Goal: Information Seeking & Learning: Learn about a topic

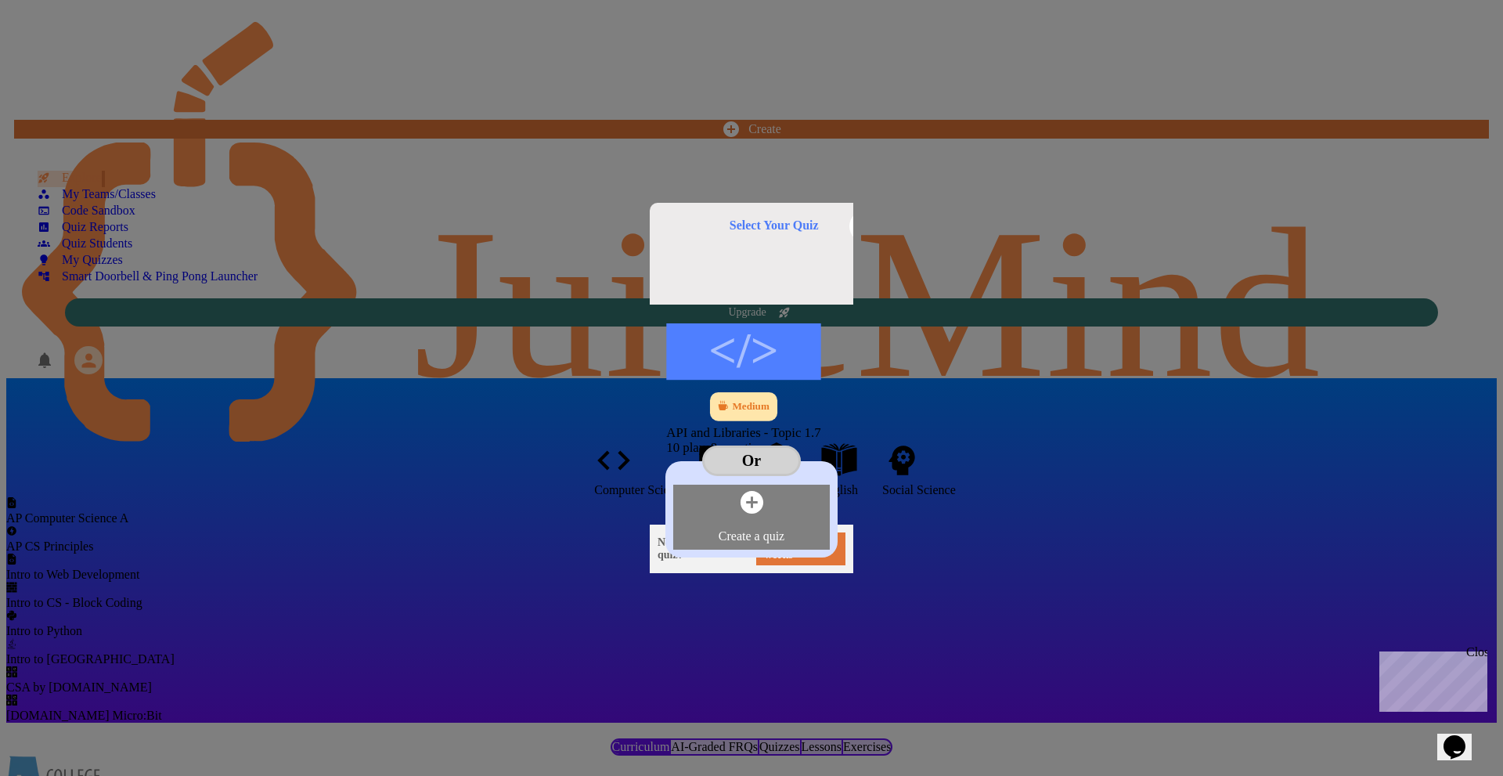
click at [732, 400] on div "Medium" at bounding box center [750, 406] width 37 height 13
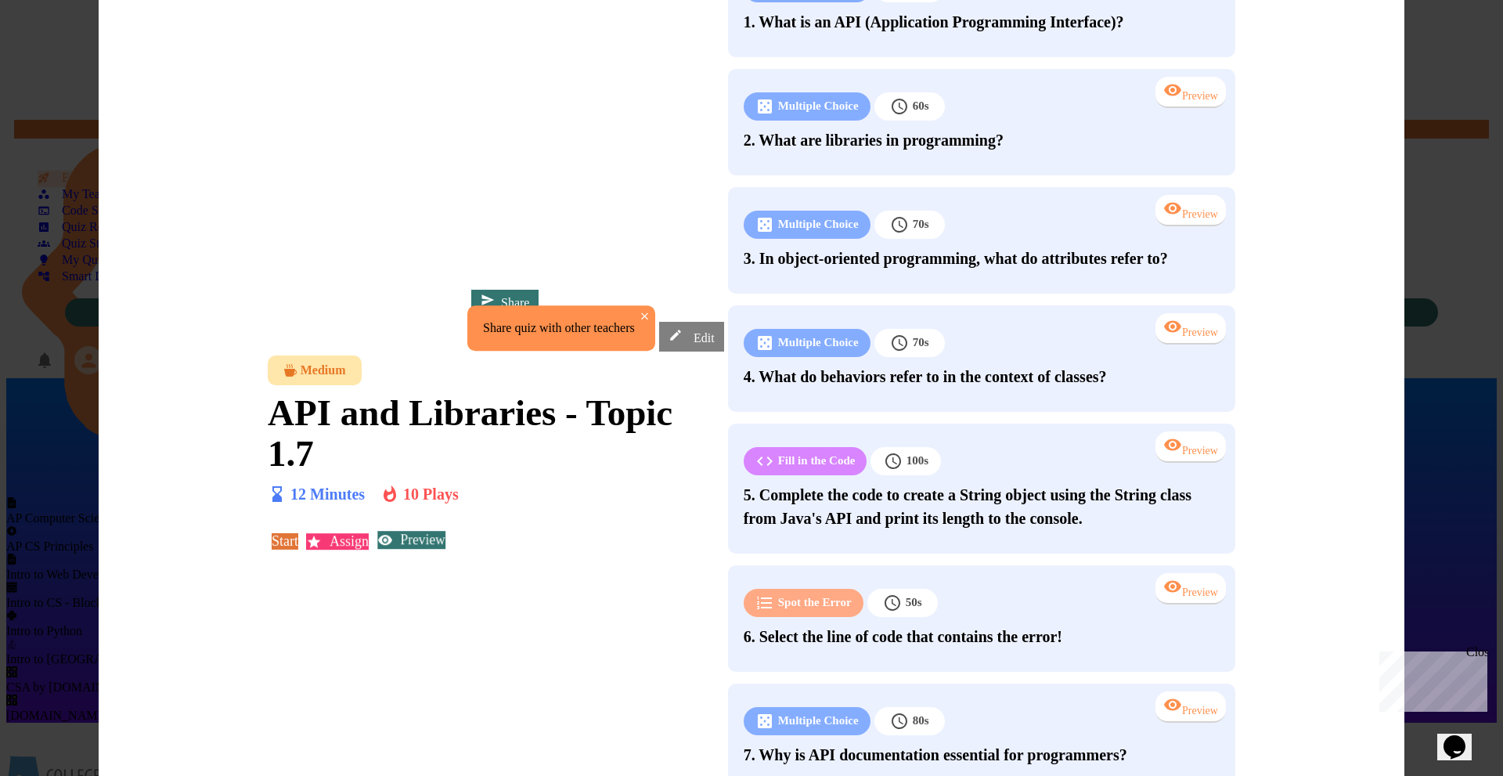
click at [445, 531] on link "Preview" at bounding box center [410, 539] width 67 height 17
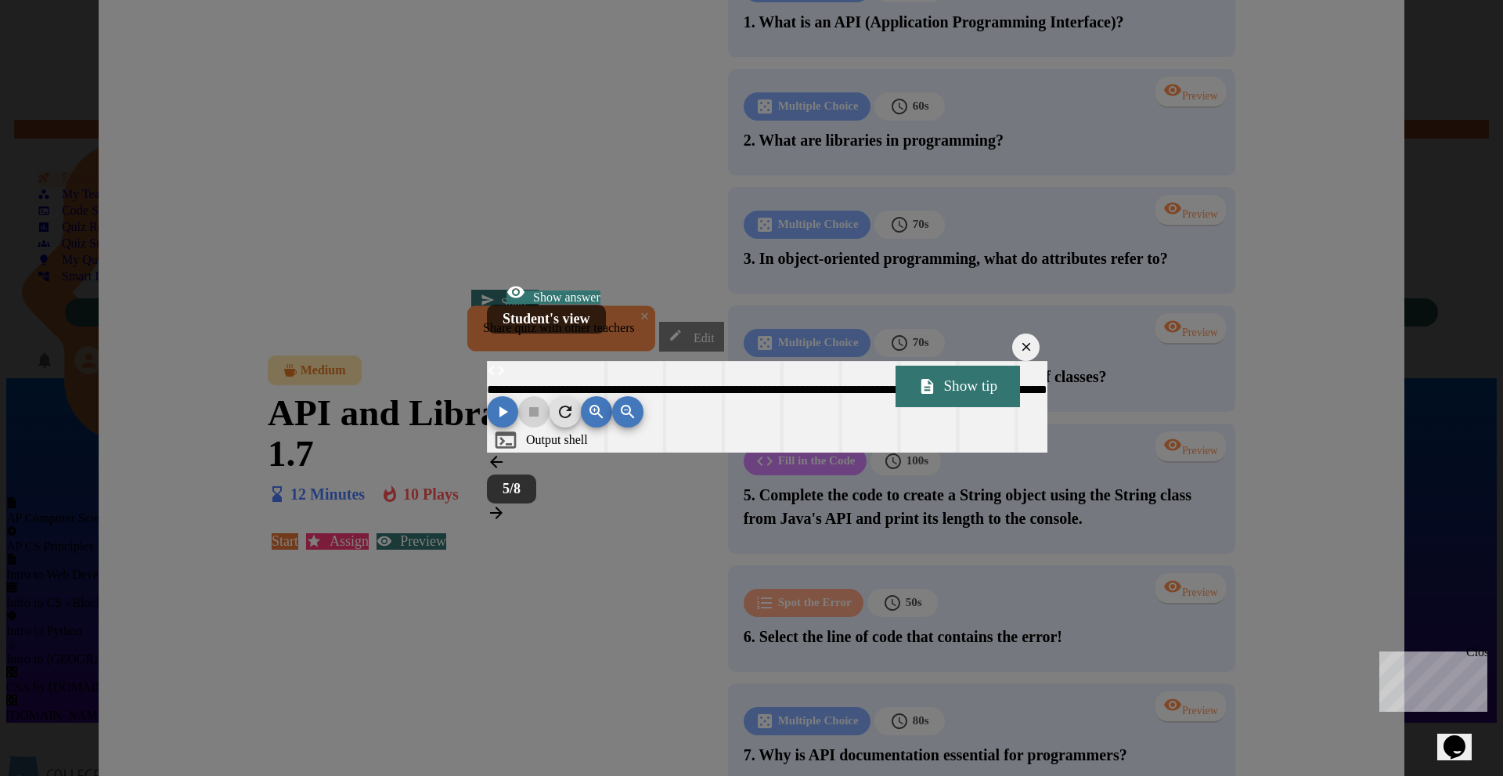
click at [506, 522] on icon at bounding box center [496, 512] width 19 height 19
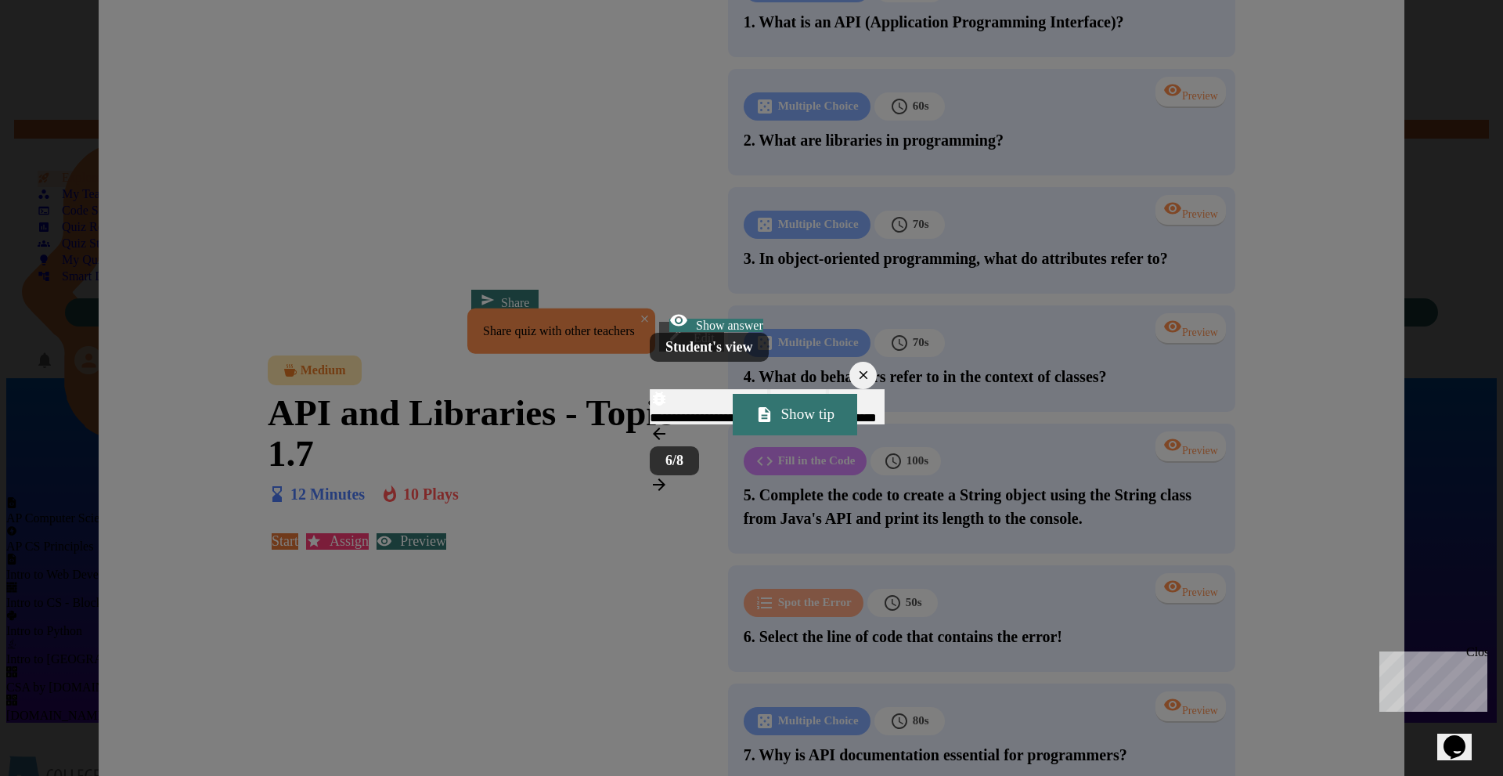
click at [668, 494] on icon at bounding box center [659, 484] width 19 height 19
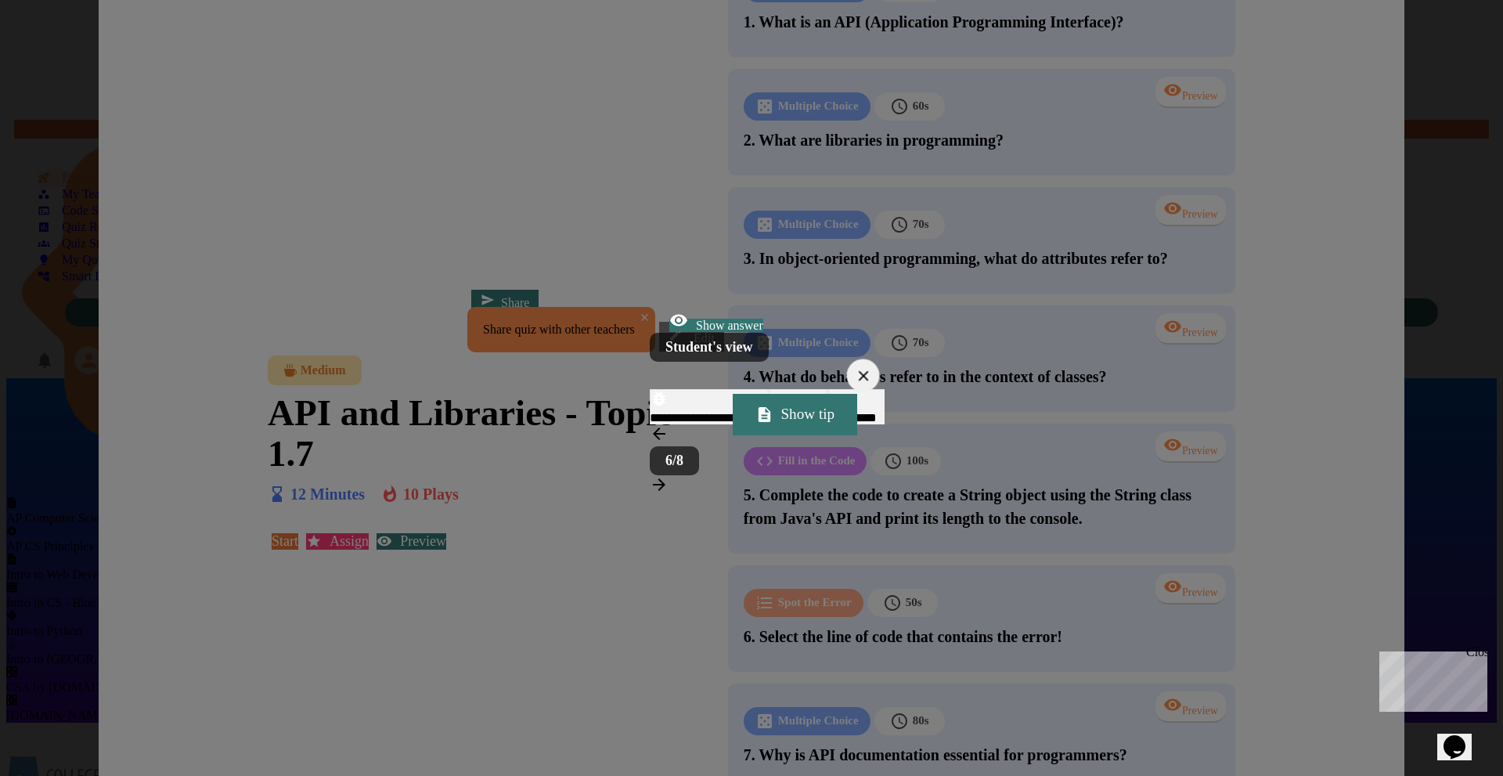
click at [868, 370] on icon at bounding box center [863, 375] width 10 height 10
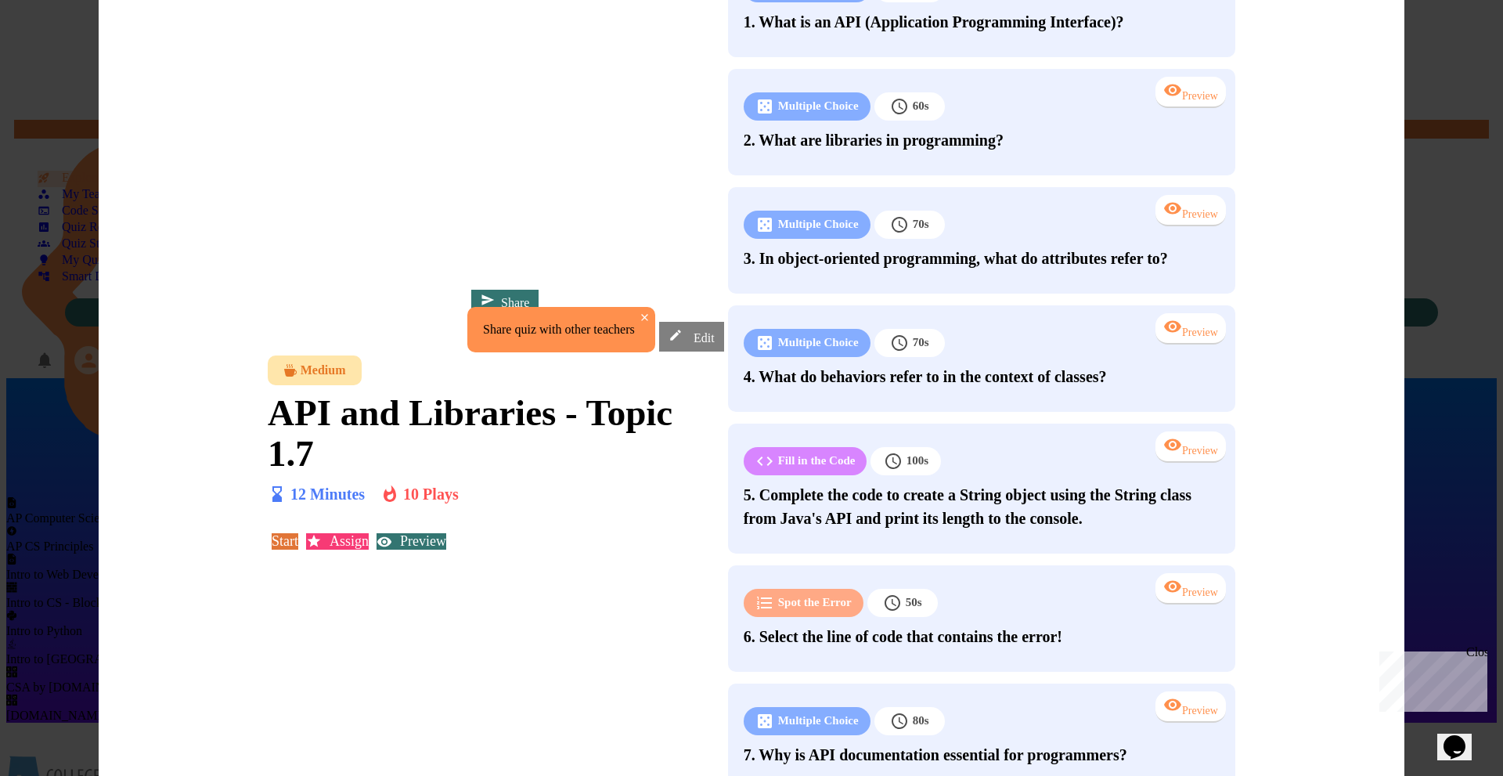
click at [650, 312] on icon "close" at bounding box center [645, 318] width 12 height 12
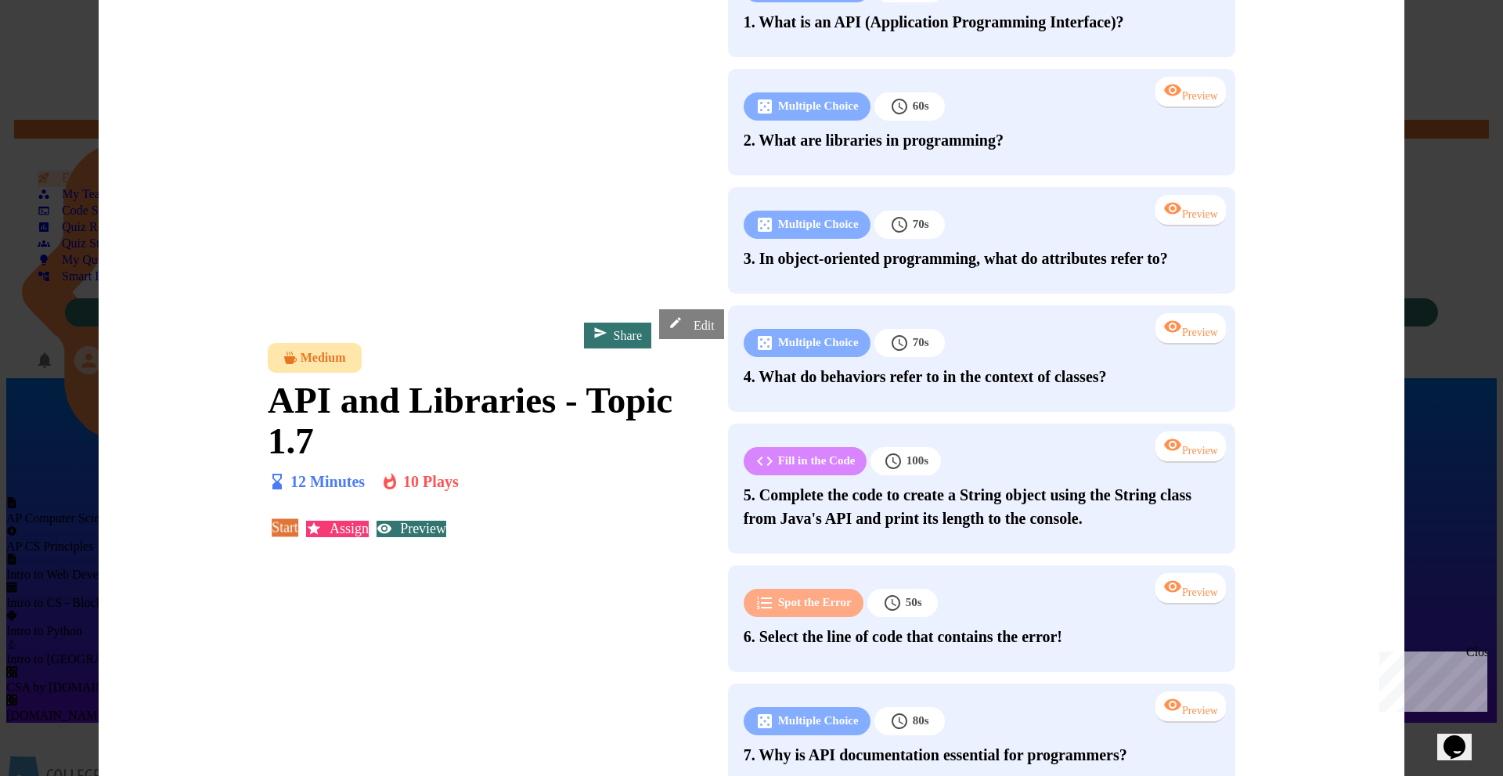
click at [298, 518] on link "Start" at bounding box center [285, 526] width 27 height 17
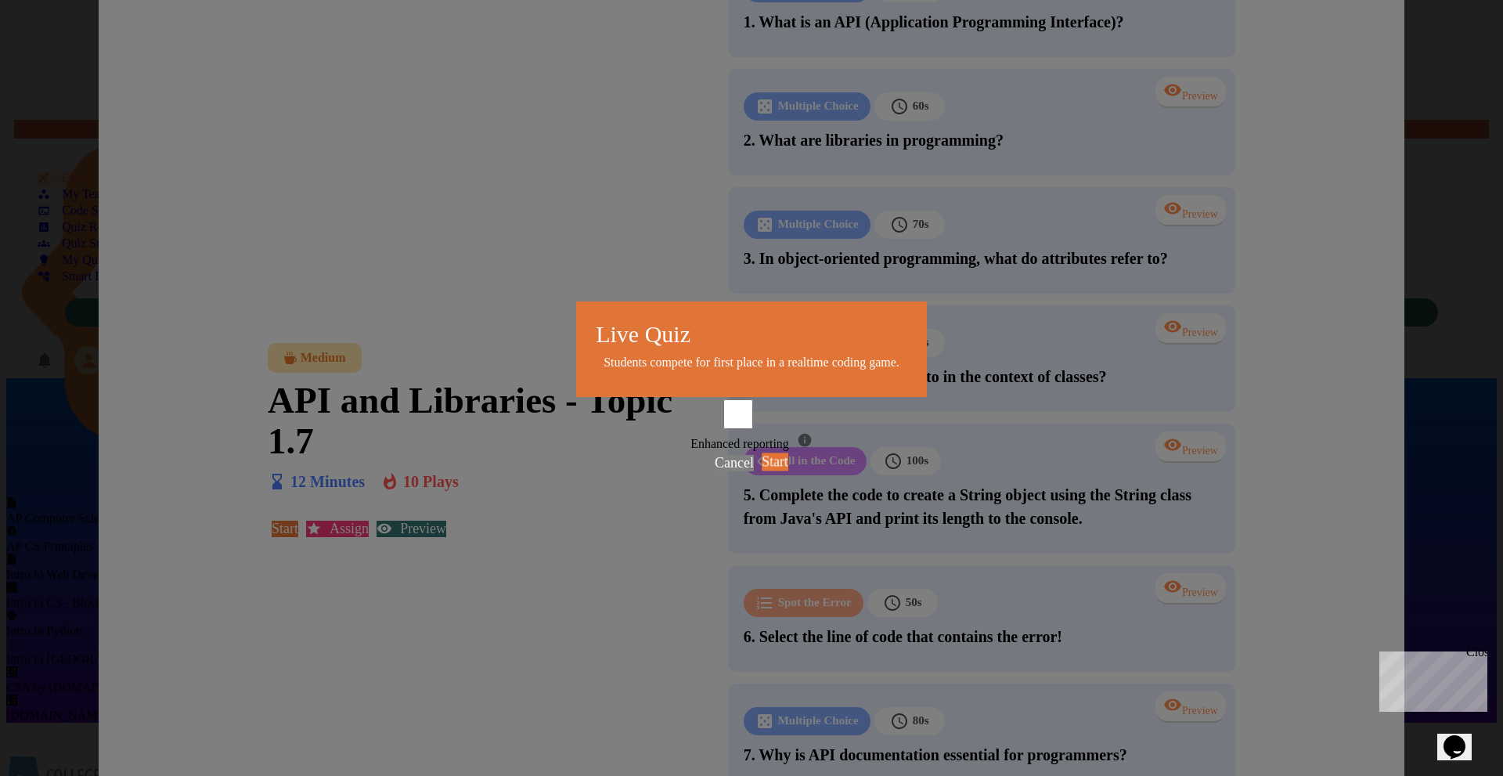
click at [787, 470] on link "Start" at bounding box center [775, 460] width 26 height 17
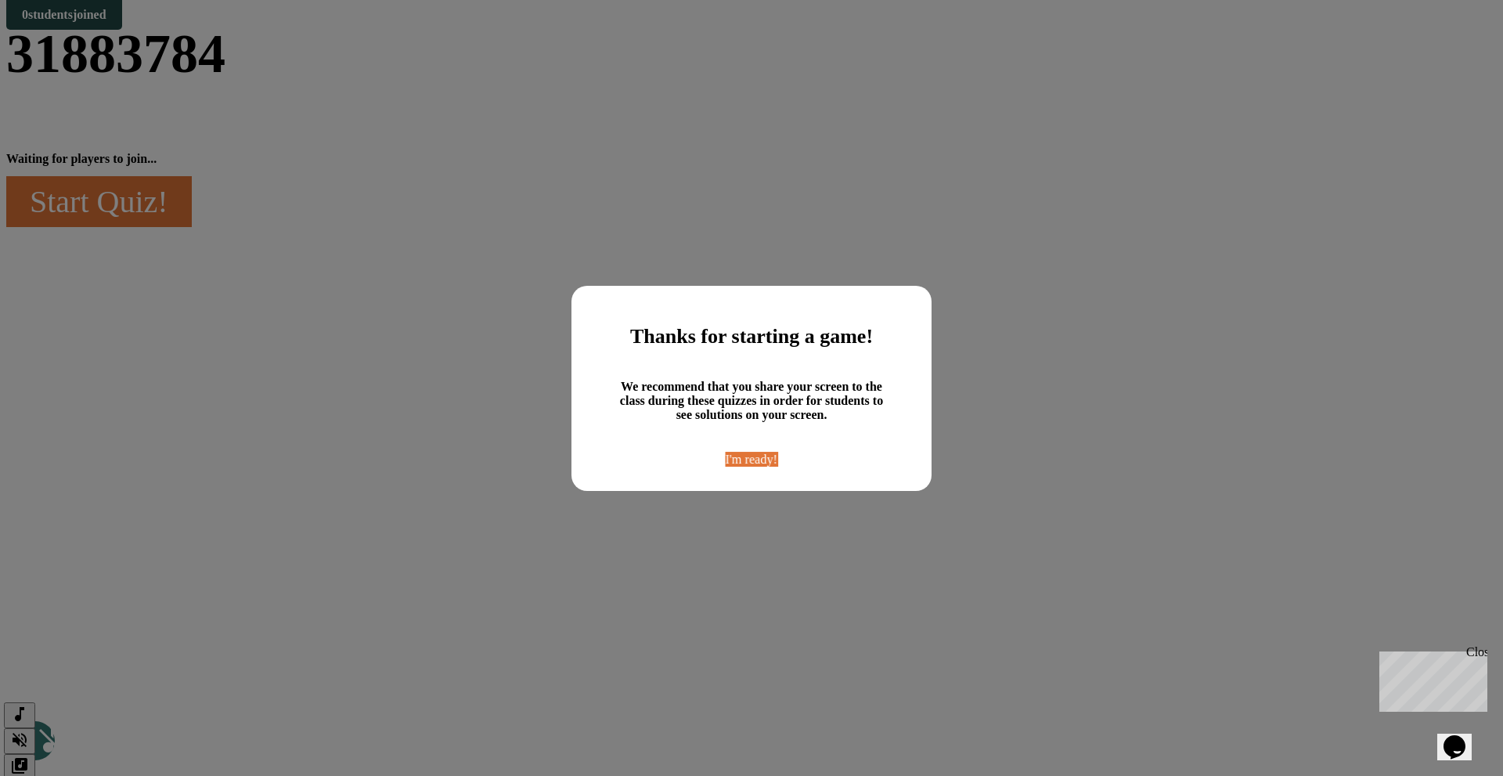
click at [776, 467] on link "I'm ready!" at bounding box center [752, 459] width 52 height 15
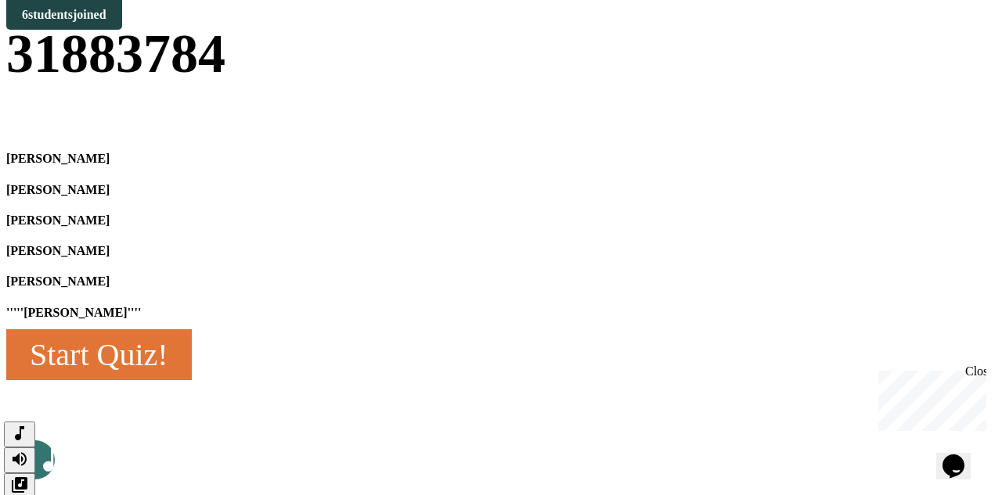
click at [192, 380] on link "Start Quiz!" at bounding box center [99, 355] width 186 height 51
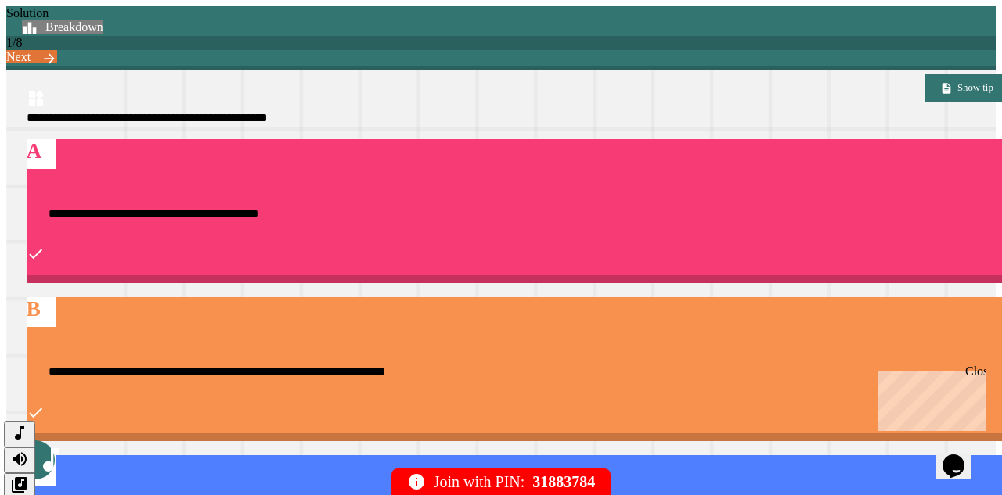
click at [103, 20] on link "Breakdown" at bounding box center [62, 26] width 81 height 13
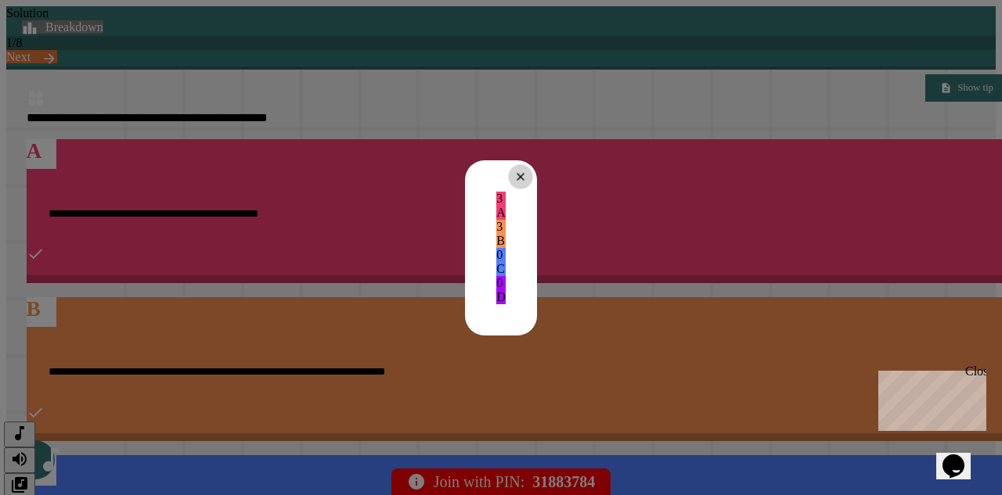
click at [527, 170] on icon at bounding box center [519, 176] width 13 height 13
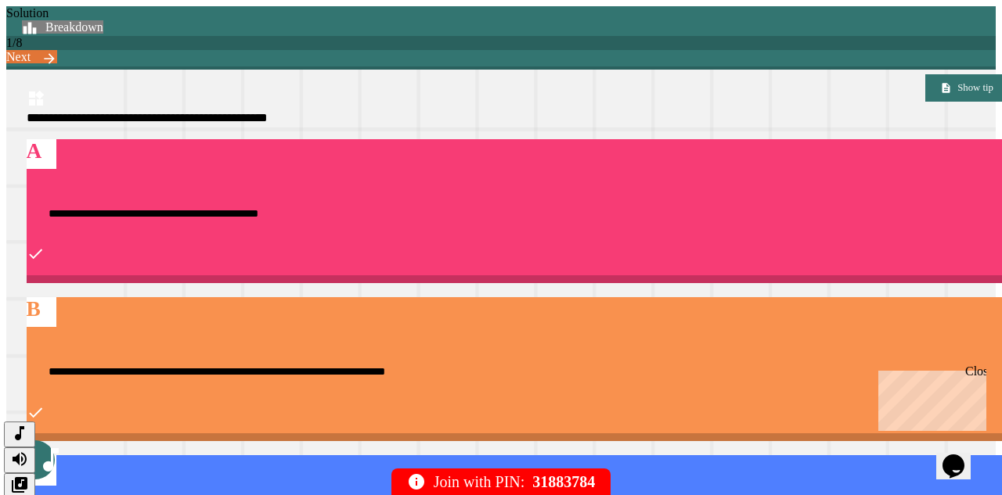
click at [258, 208] on span "**********" at bounding box center [154, 213] width 210 height 11
click at [780, 297] on div "**********" at bounding box center [521, 369] width 989 height 144
click at [779, 70] on div "**********" at bounding box center [520, 414] width 1029 height 689
click at [57, 50] on link "Next" at bounding box center [31, 56] width 51 height 13
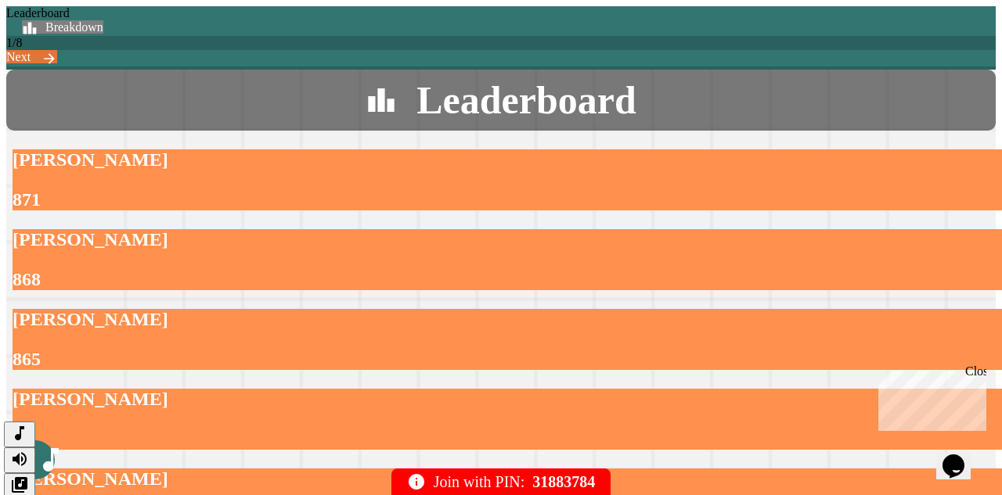
click at [57, 50] on link "Next" at bounding box center [31, 56] width 51 height 13
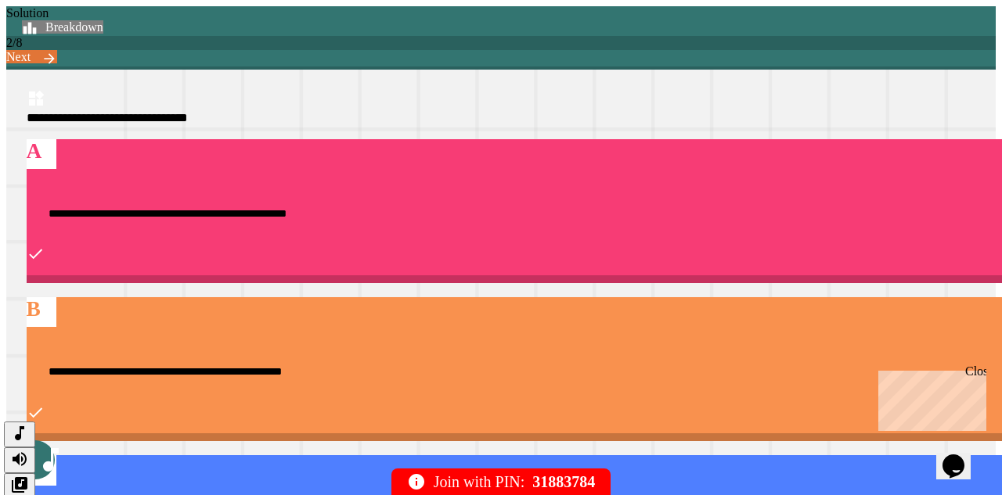
click at [103, 20] on link "Breakdown" at bounding box center [62, 26] width 81 height 13
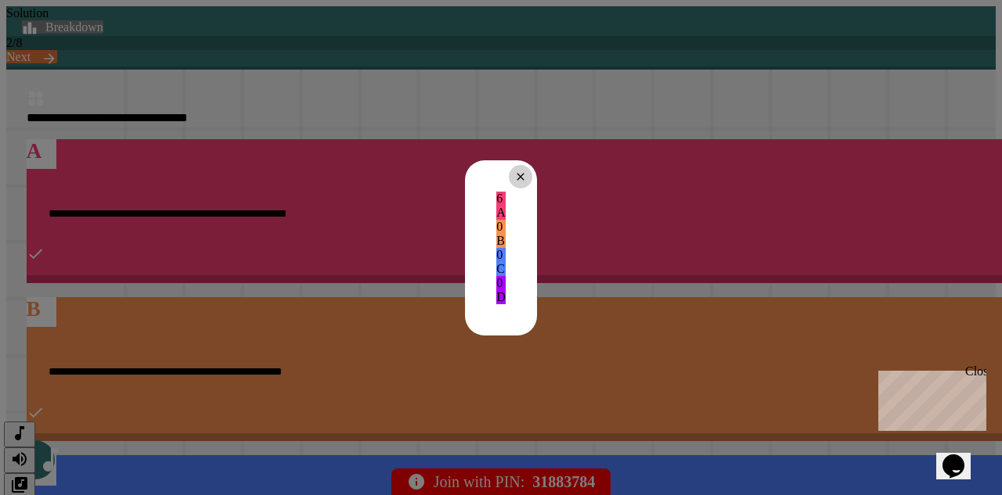
click at [537, 160] on div "6 A 0 B 0 C 0 D" at bounding box center [501, 247] width 72 height 175
click at [535, 163] on div at bounding box center [520, 177] width 28 height 28
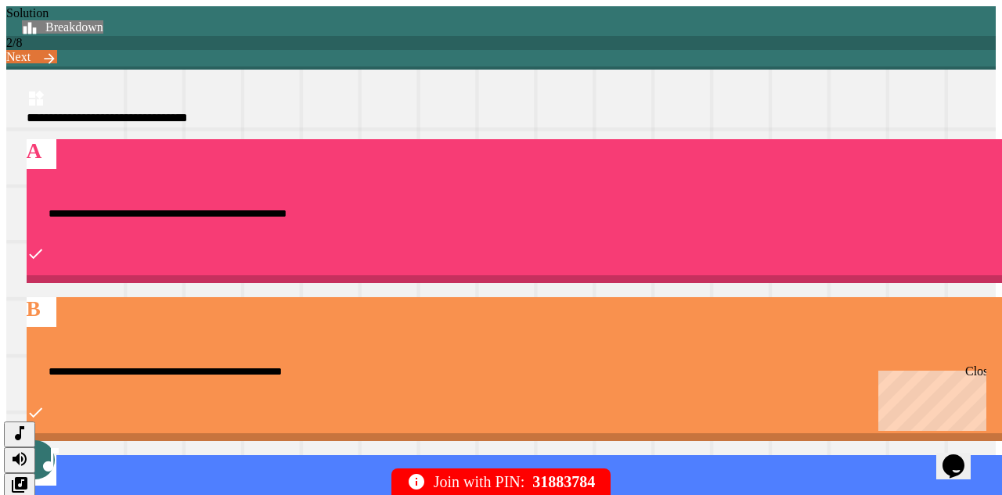
click at [57, 50] on link "Next" at bounding box center [31, 56] width 51 height 13
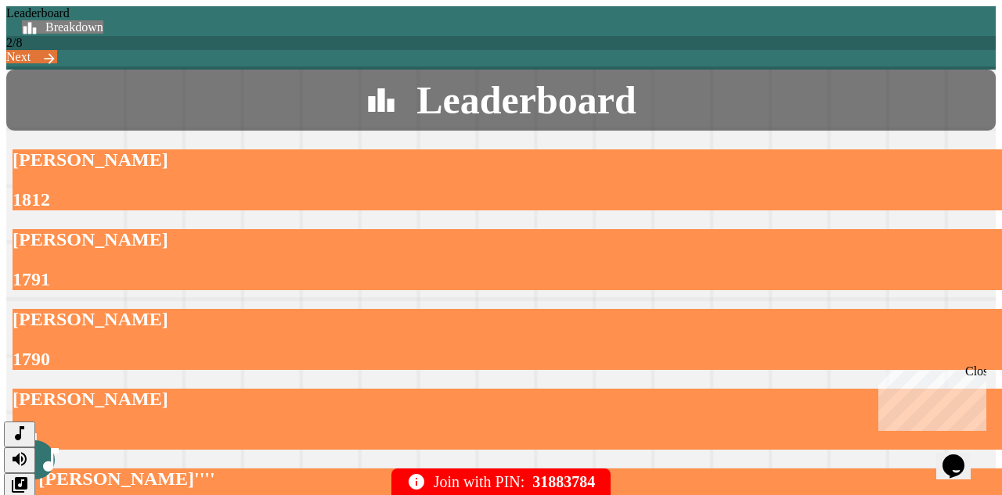
click at [57, 50] on link "Next" at bounding box center [31, 56] width 51 height 13
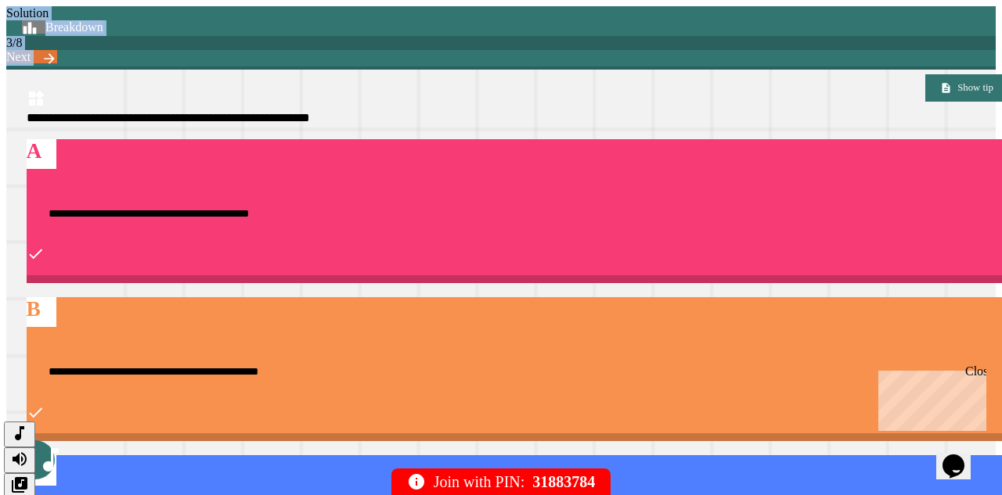
click at [103, 27] on link "Breakdown" at bounding box center [62, 26] width 81 height 13
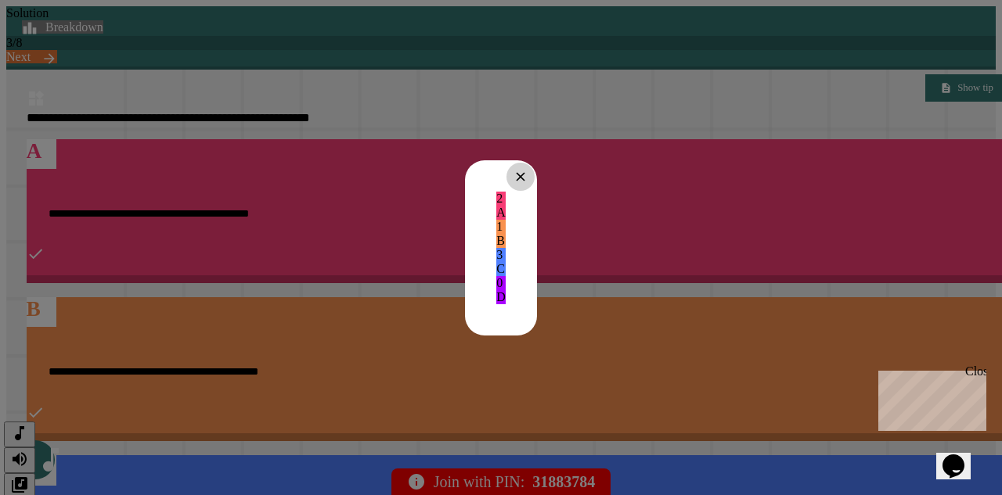
click at [528, 169] on icon at bounding box center [520, 176] width 15 height 15
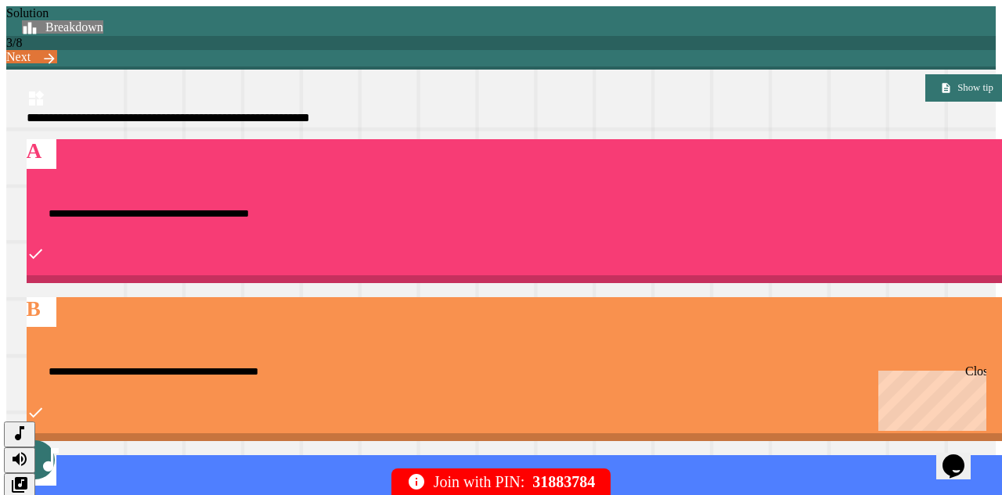
click at [57, 50] on link "Next" at bounding box center [31, 56] width 51 height 13
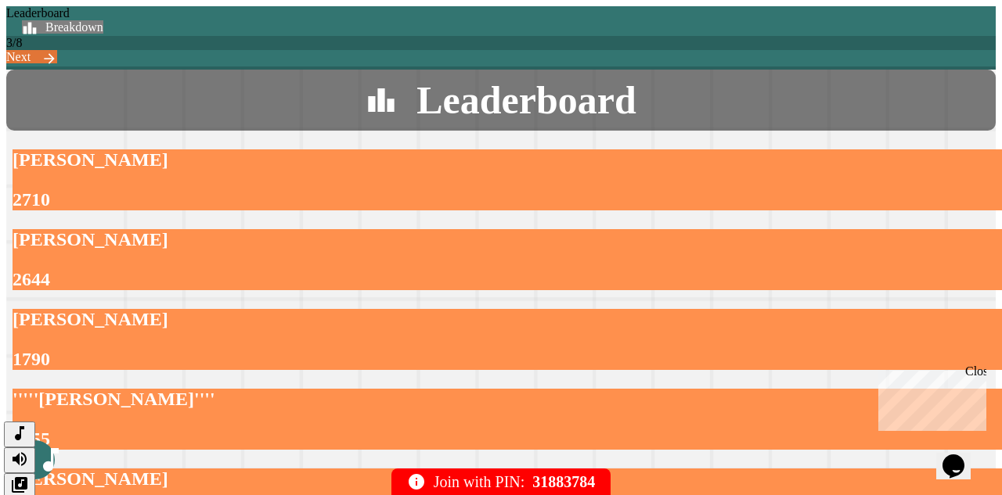
click at [57, 50] on link "Next" at bounding box center [31, 56] width 51 height 13
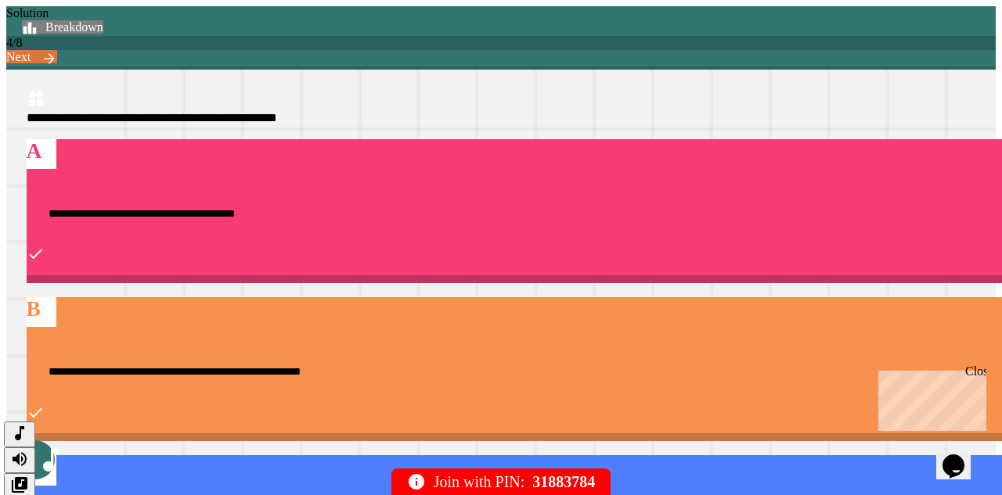
click at [103, 20] on link "Breakdown" at bounding box center [62, 26] width 81 height 13
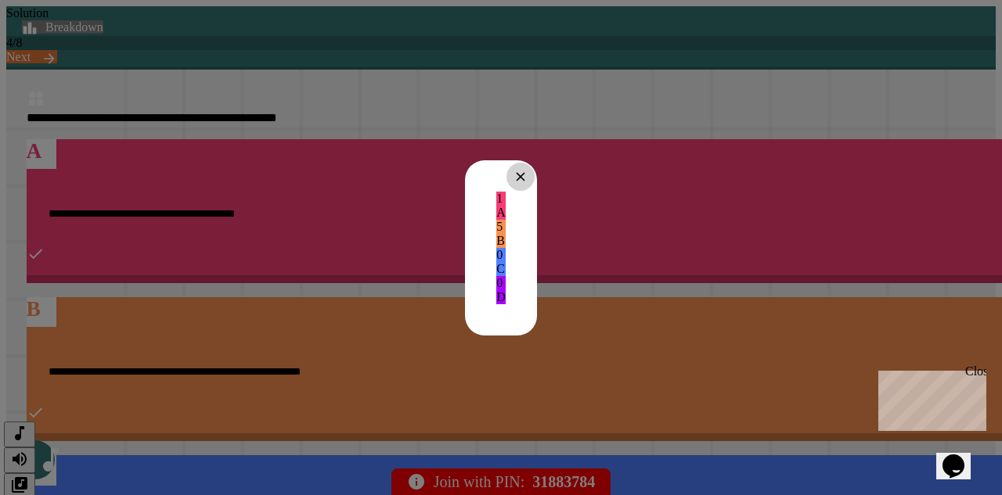
click at [528, 169] on icon at bounding box center [520, 176] width 15 height 15
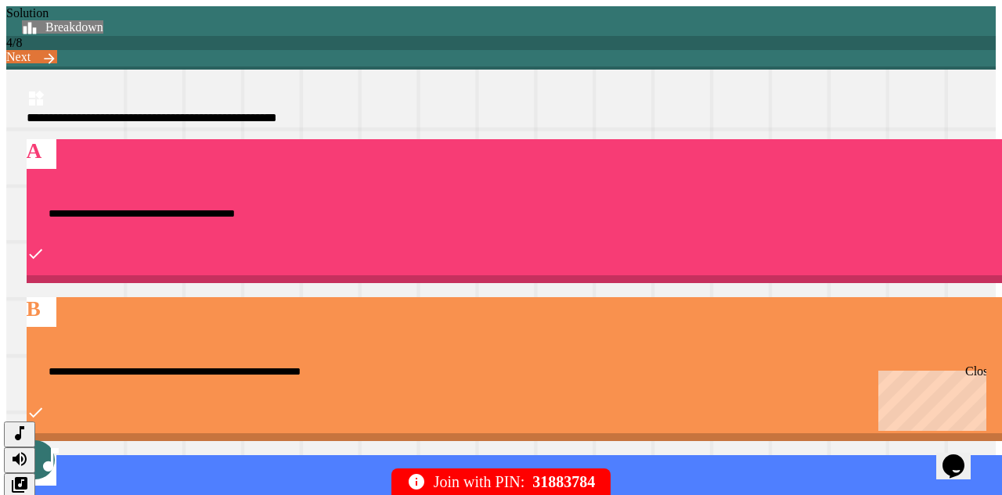
click at [57, 50] on link "Next" at bounding box center [31, 56] width 51 height 13
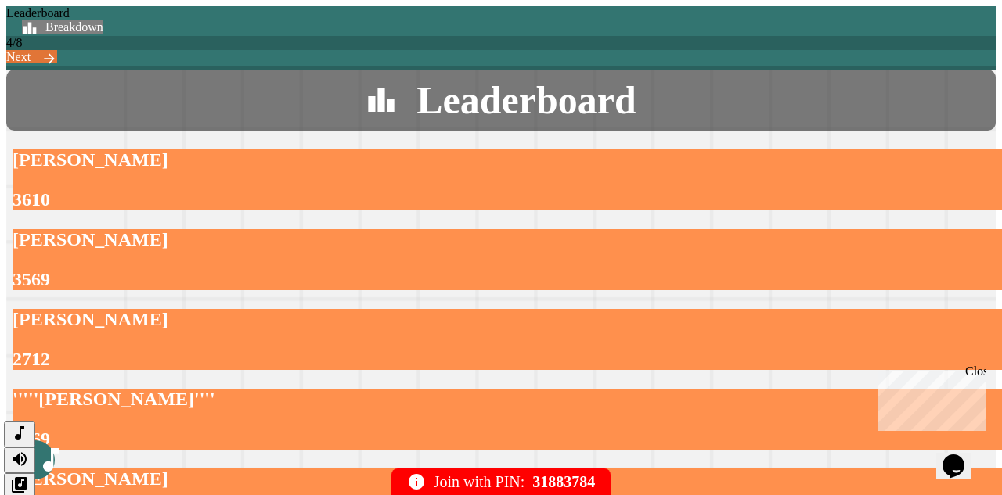
click at [57, 50] on link "Next" at bounding box center [31, 56] width 51 height 13
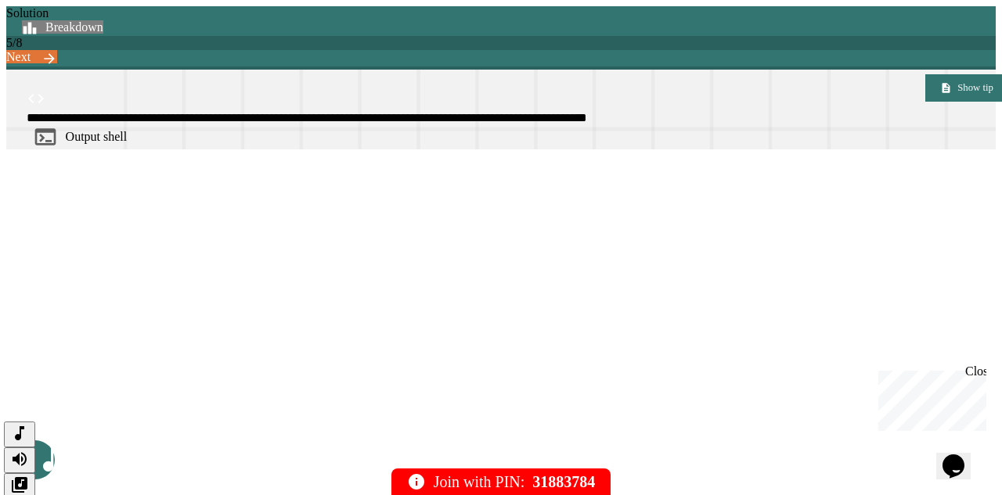
click at [103, 22] on link "Breakdown" at bounding box center [62, 26] width 81 height 13
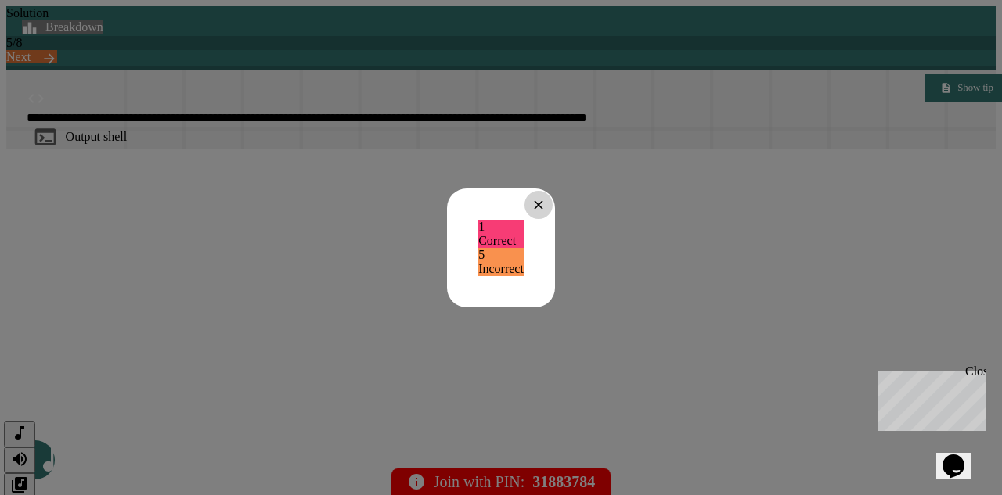
click at [546, 197] on icon at bounding box center [538, 204] width 15 height 15
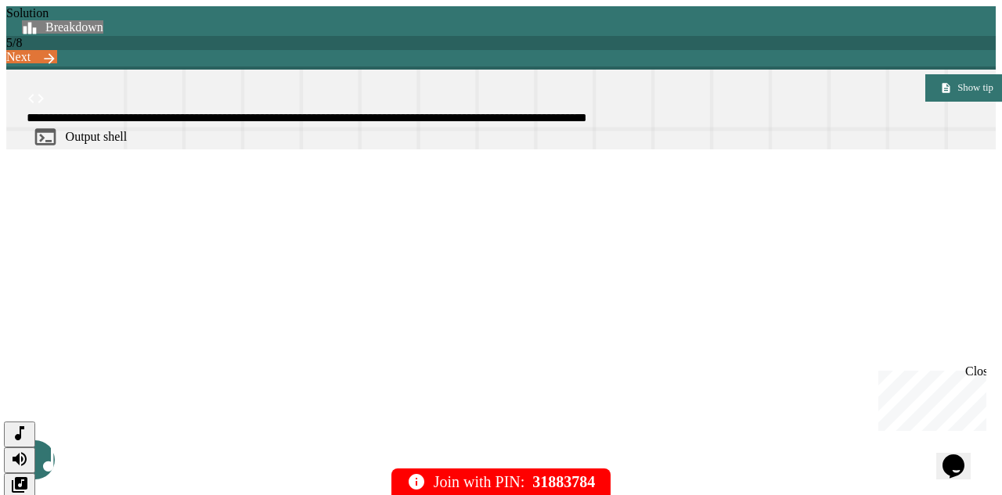
click at [57, 50] on link "Next" at bounding box center [31, 56] width 51 height 13
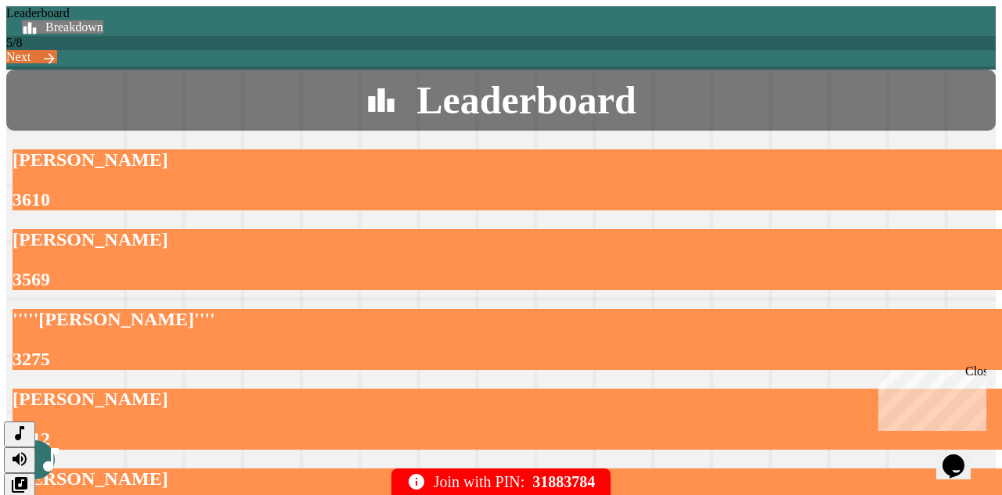
click at [57, 50] on link "Next" at bounding box center [31, 56] width 51 height 13
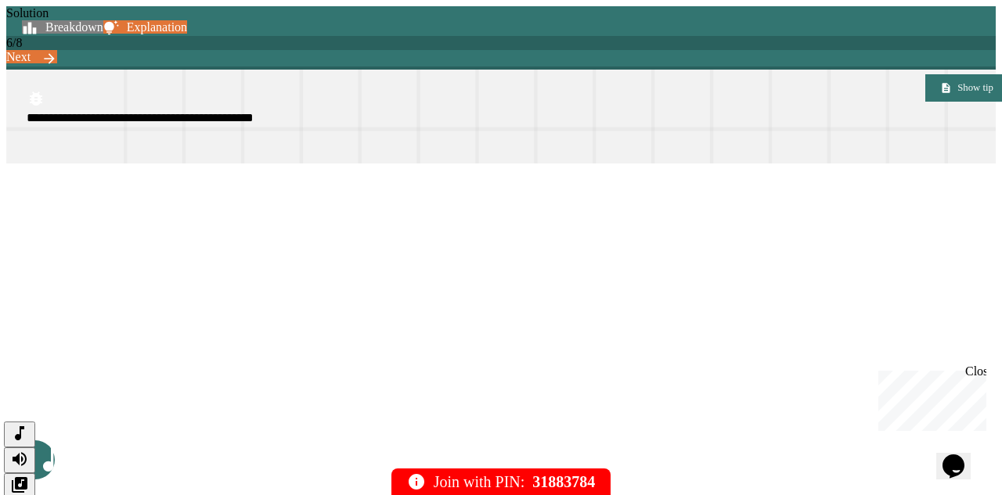
click at [922, 6] on div "Solution Breakdown Explanation 6 / 8 Next" at bounding box center [500, 37] width 989 height 63
click at [57, 50] on link "Next" at bounding box center [31, 56] width 51 height 13
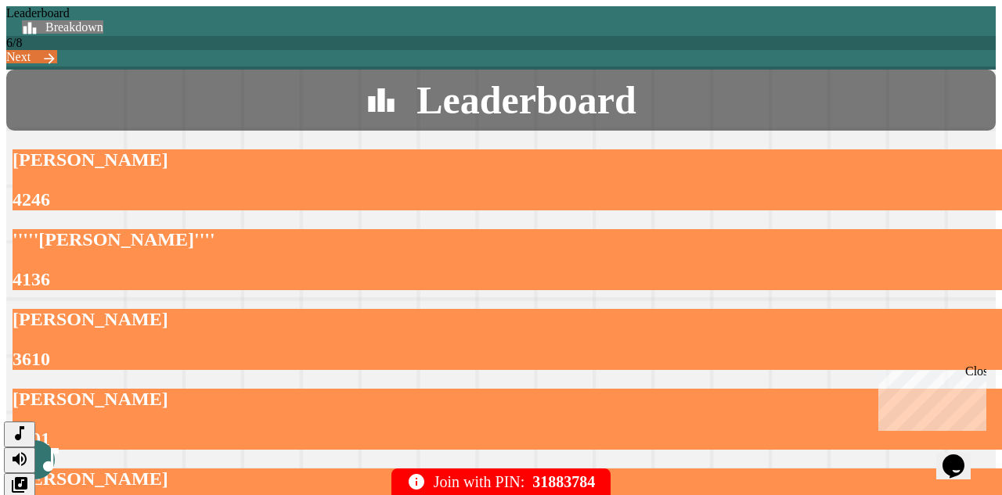
click at [57, 50] on link "Next" at bounding box center [31, 56] width 51 height 13
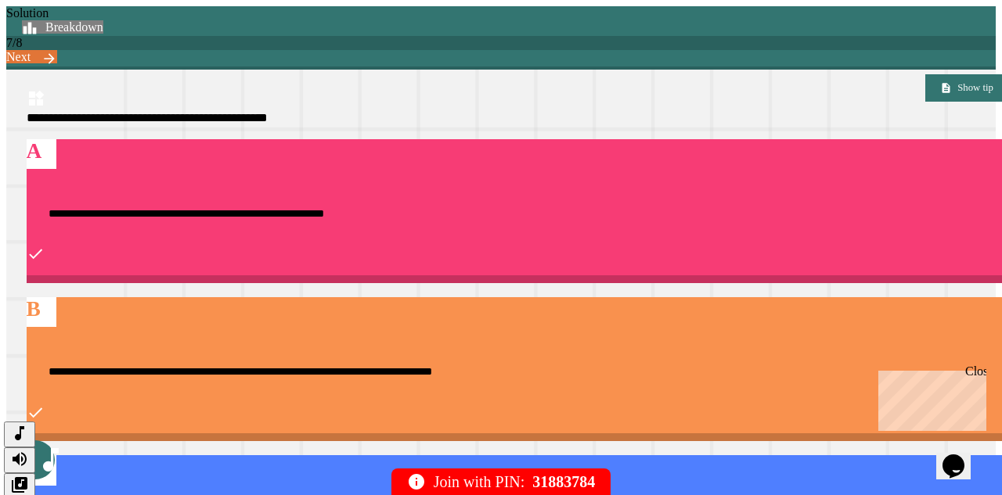
click at [103, 29] on link "Breakdown" at bounding box center [62, 26] width 81 height 13
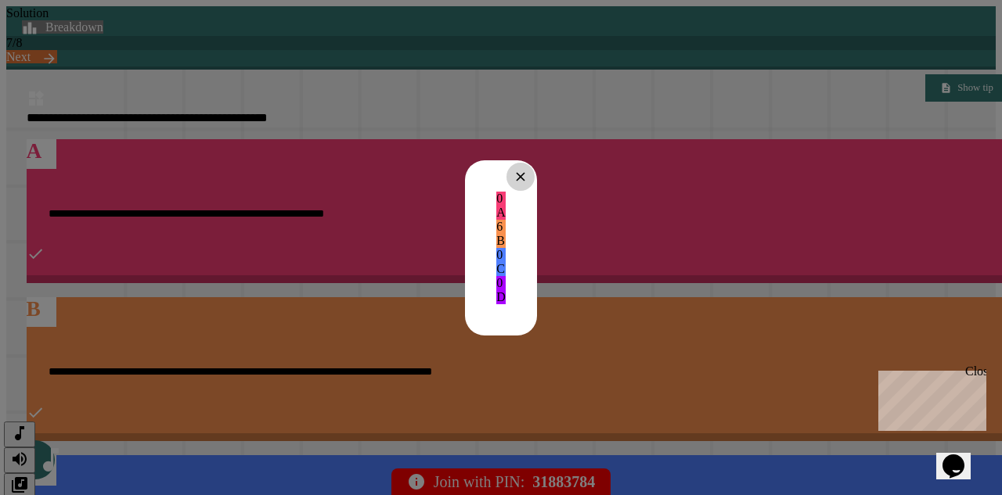
click at [528, 169] on icon at bounding box center [520, 176] width 15 height 15
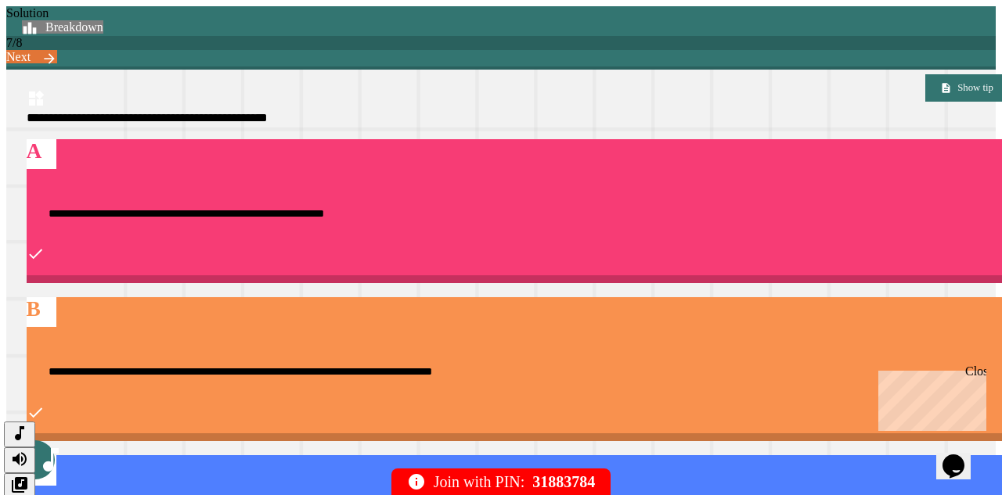
click at [57, 50] on link "Next" at bounding box center [31, 56] width 51 height 13
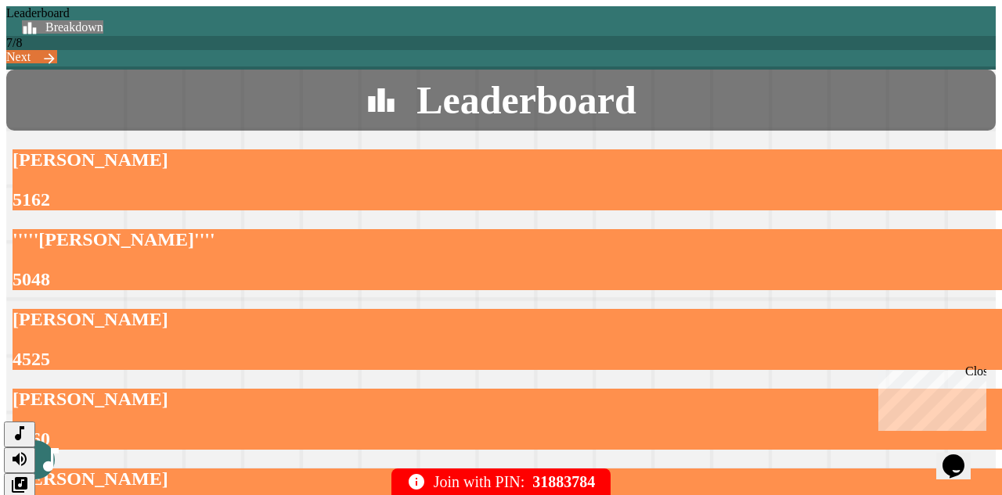
click at [57, 50] on link "Next" at bounding box center [31, 56] width 51 height 13
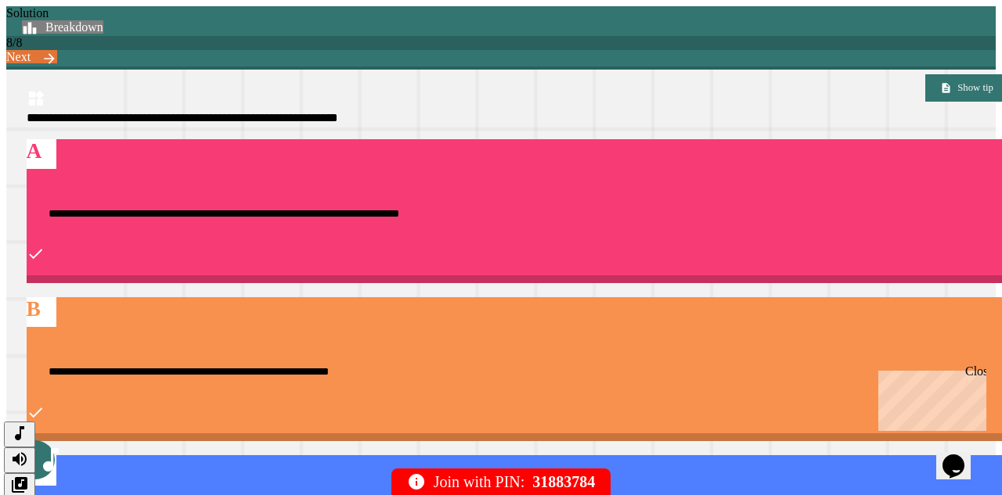
click at [103, 20] on link "Breakdown" at bounding box center [62, 26] width 81 height 13
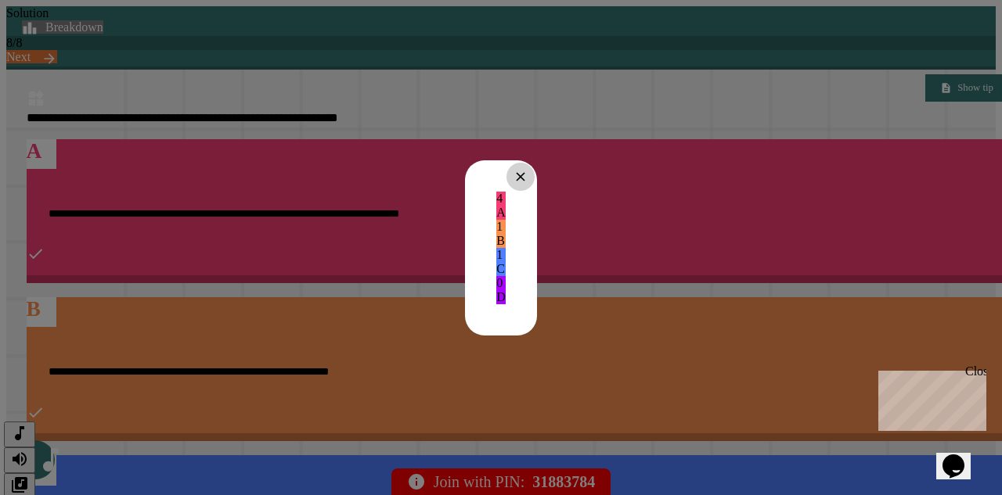
click at [535, 163] on div at bounding box center [520, 177] width 28 height 28
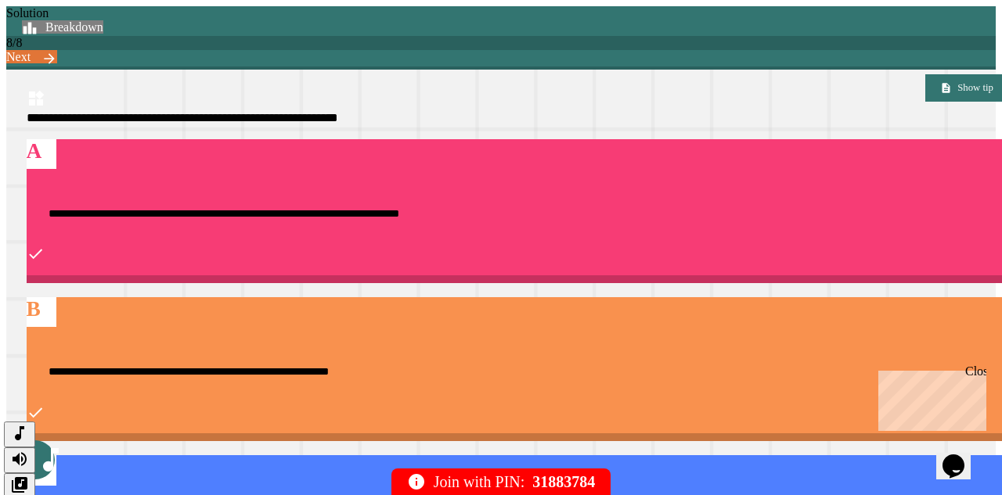
click at [57, 51] on icon at bounding box center [49, 59] width 16 height 16
